Goal: Find specific page/section

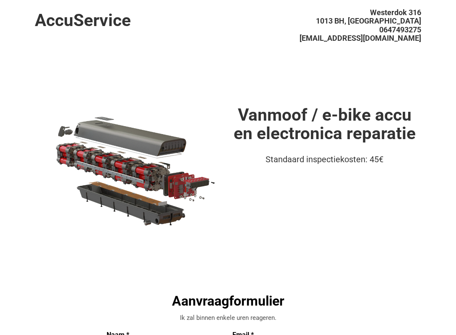
click at [212, 61] on header "AccuService [STREET_ADDRESS][GEOGRAPHIC_DATA] [EMAIL_ADDRESS][DOMAIN_NAME]" at bounding box center [228, 36] width 387 height 72
click at [152, 183] on img at bounding box center [131, 169] width 193 height 129
click at [409, 11] on span "Westerdok 316" at bounding box center [395, 12] width 51 height 9
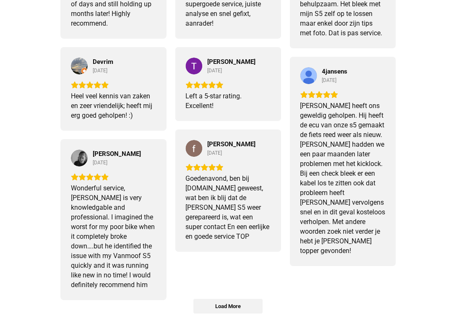
scroll to position [840, 0]
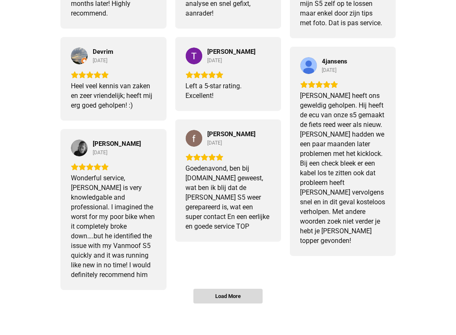
click at [253, 298] on span "Load More" at bounding box center [228, 296] width 68 height 14
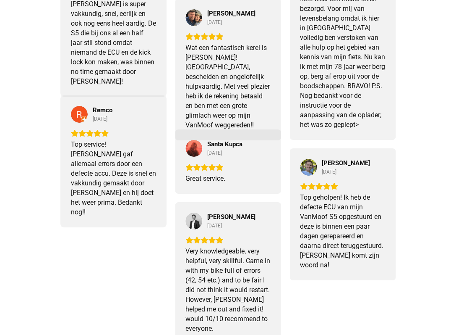
scroll to position [1229, 0]
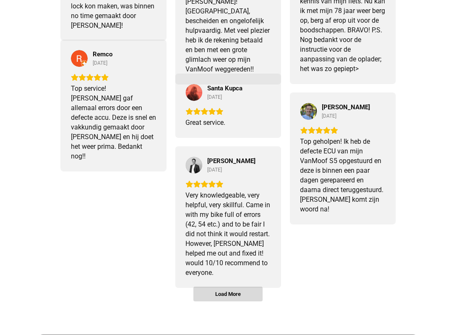
click at [240, 292] on span "Load More" at bounding box center [228, 293] width 26 height 7
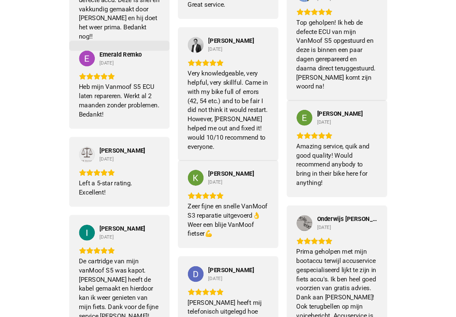
scroll to position [1462, 0]
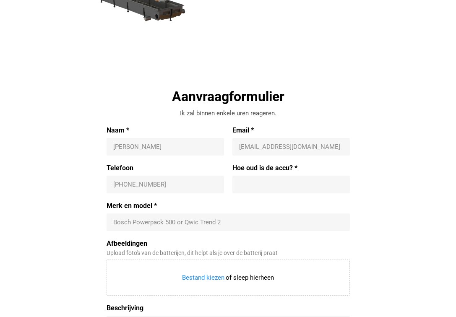
scroll to position [250, 0]
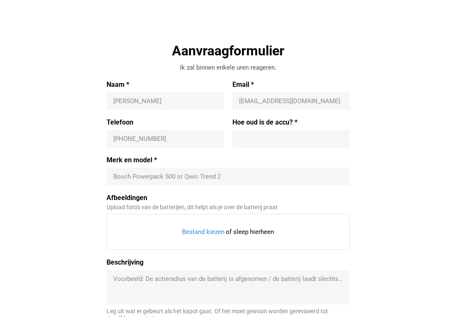
click at [367, 223] on div "Aanvraagformulier Ik zal binnen enkele uren reageren. Naam * [PERSON_NAME] Emai…" at bounding box center [228, 201] width 387 height 319
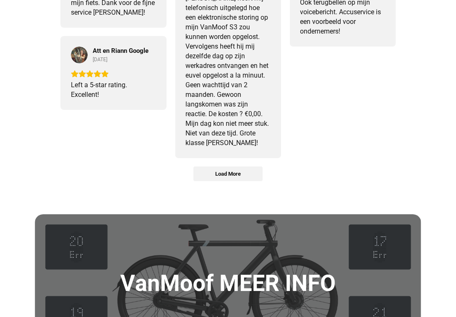
scroll to position [1626, 0]
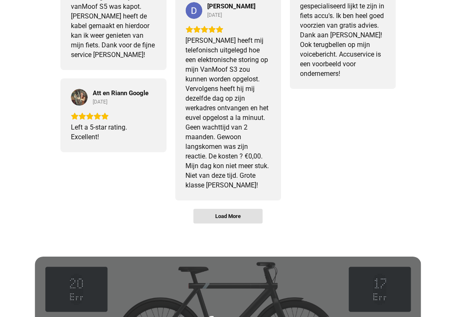
click at [225, 218] on span "Load More" at bounding box center [228, 216] width 26 height 7
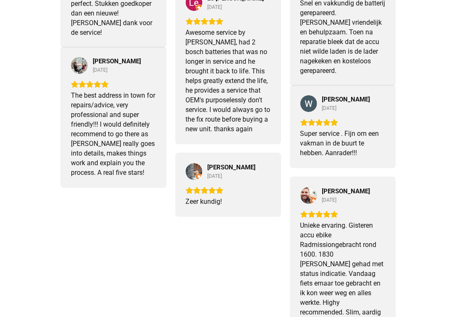
scroll to position [1969, 0]
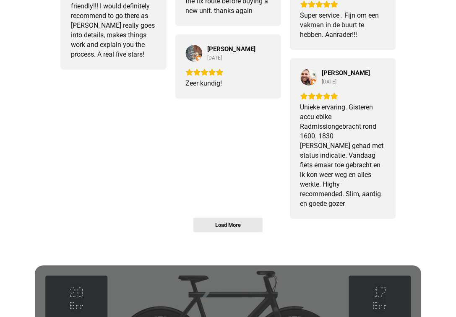
click at [232, 225] on span "Load More" at bounding box center [228, 225] width 26 height 7
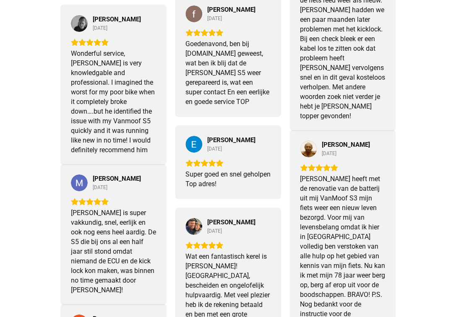
scroll to position [947, 0]
